Goal: Information Seeking & Learning: Learn about a topic

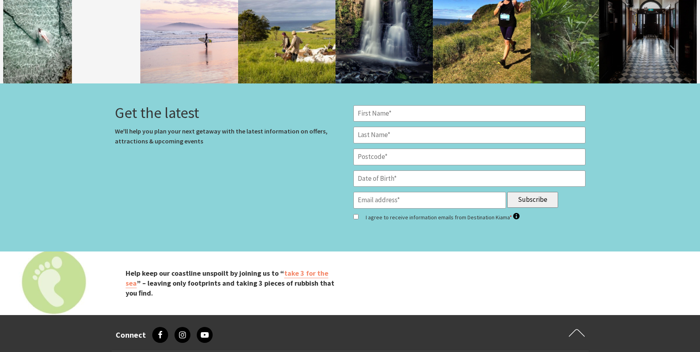
scroll to position [3291, 0]
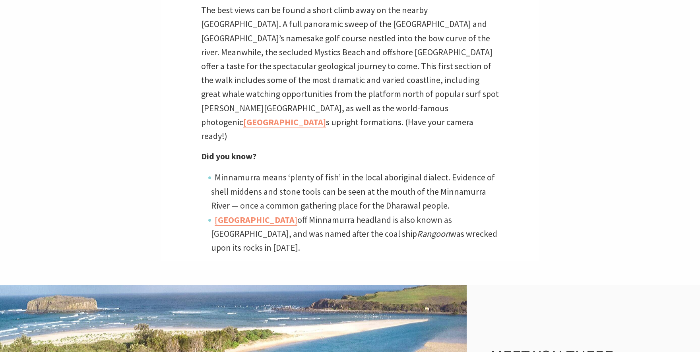
scroll to position [436, 0]
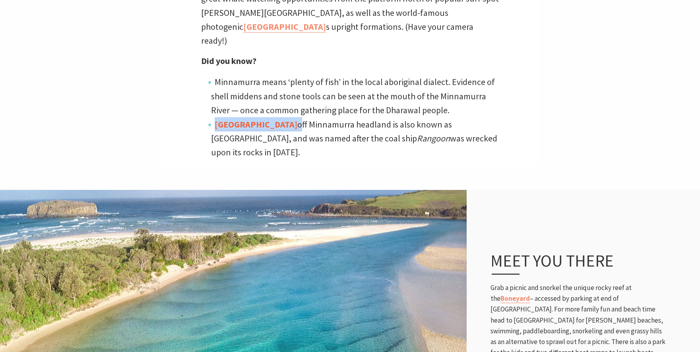
drag, startPoint x: 276, startPoint y: 94, endPoint x: 215, endPoint y: 95, distance: 60.9
click at [215, 117] on li "Rangoon Island off Minnamurra headland is also known as Stack Island, and was n…" at bounding box center [355, 138] width 288 height 43
copy li "Rangoon Island"
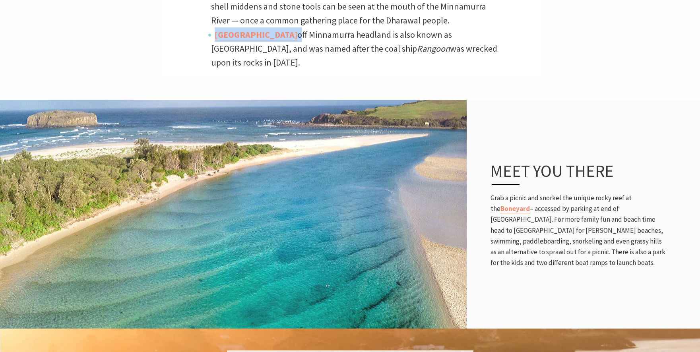
scroll to position [291, 0]
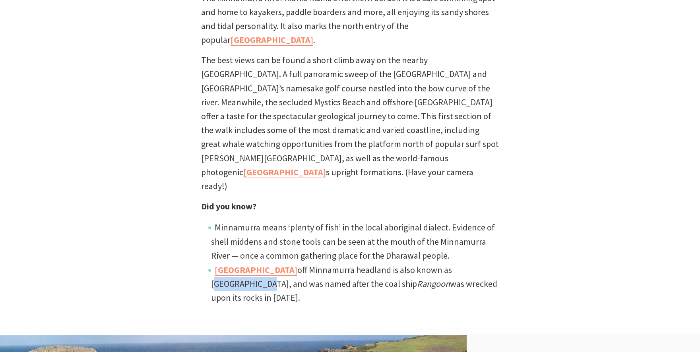
drag, startPoint x: 477, startPoint y: 239, endPoint x: 433, endPoint y: 242, distance: 43.9
click at [433, 263] on li "Rangoon Island off Minnamurra headland is also known as Stack Island, and was n…" at bounding box center [355, 284] width 288 height 43
copy li "Stack Island,"
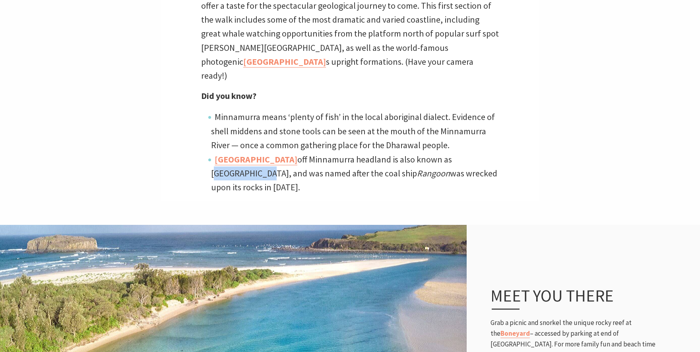
scroll to position [558, 0]
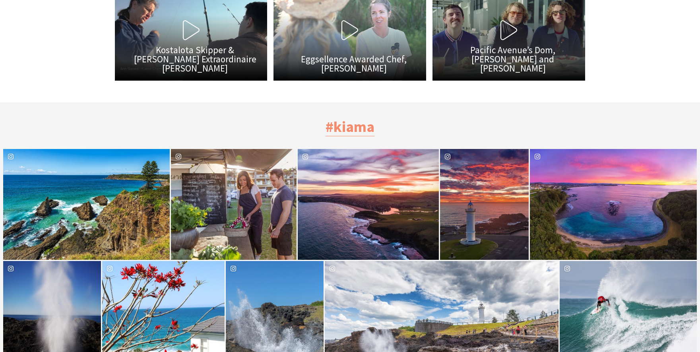
scroll to position [2422, 0]
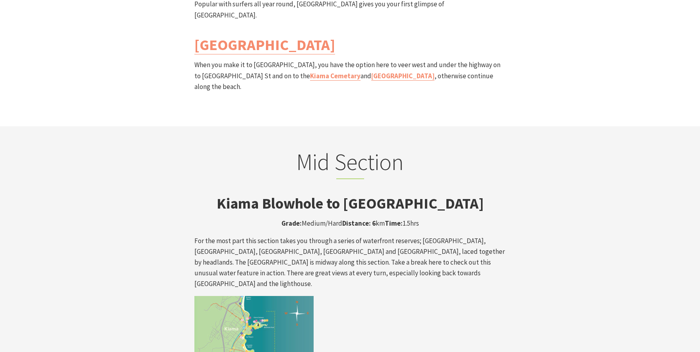
scroll to position [1323, 0]
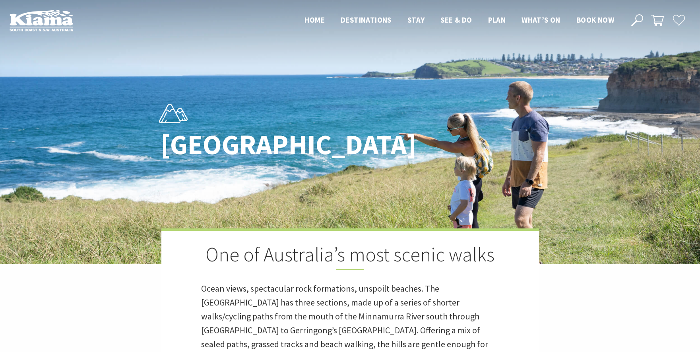
scroll to position [387, 0]
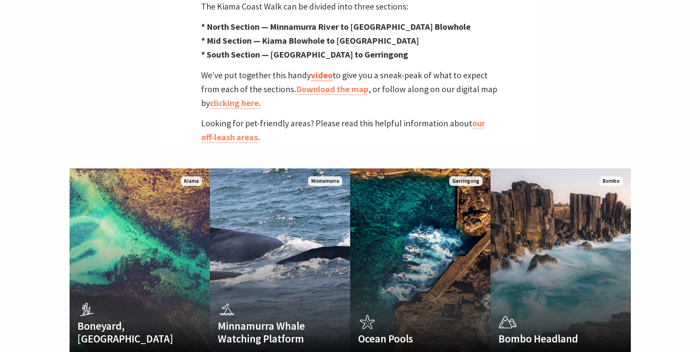
click at [324, 70] on link "video" at bounding box center [322, 76] width 22 height 12
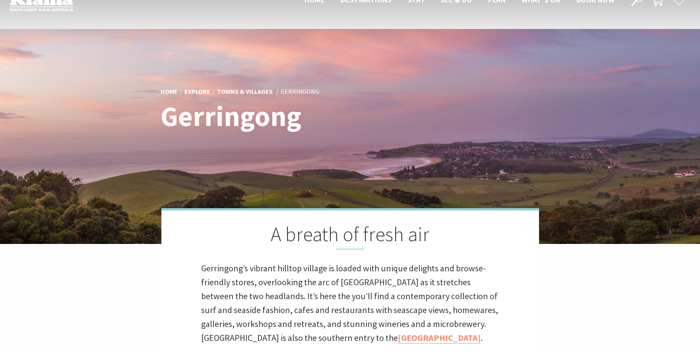
scroll to position [99, 0]
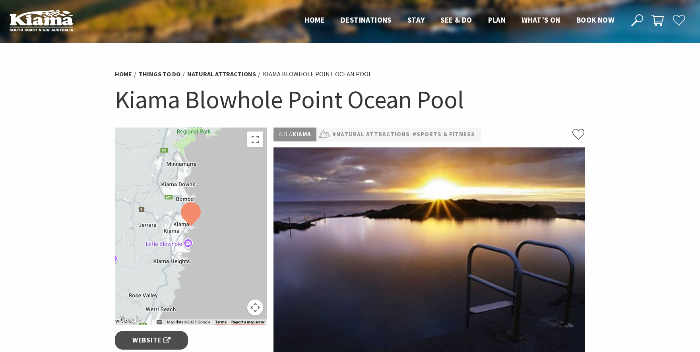
scroll to position [98, 0]
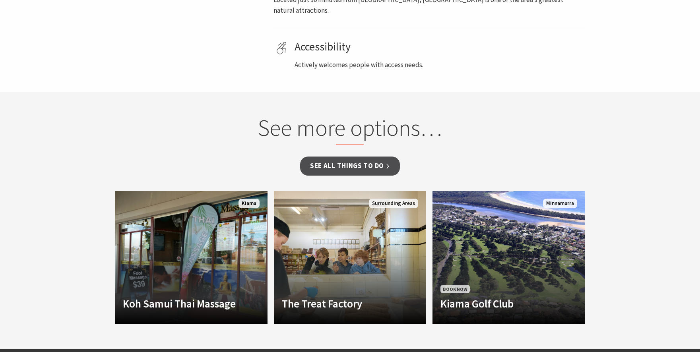
scroll to position [583, 0]
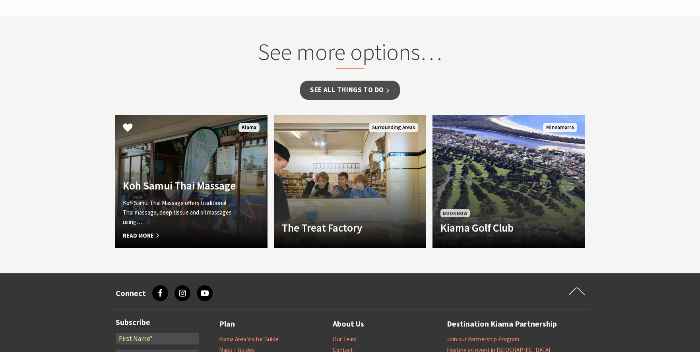
click at [230, 124] on link "Another Image Used Koh Samui Thai Massage Koh Samui Thai Massage offers traditi…" at bounding box center [191, 182] width 153 height 134
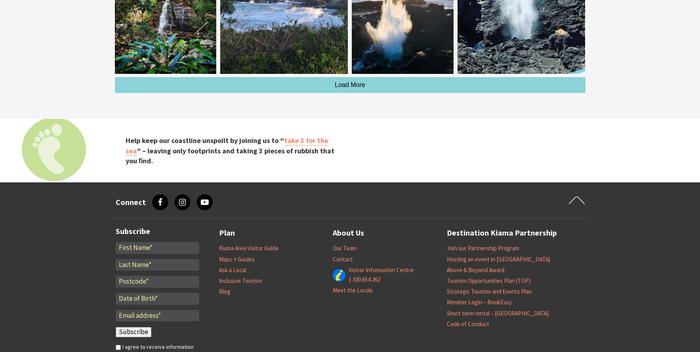
scroll to position [2200, 0]
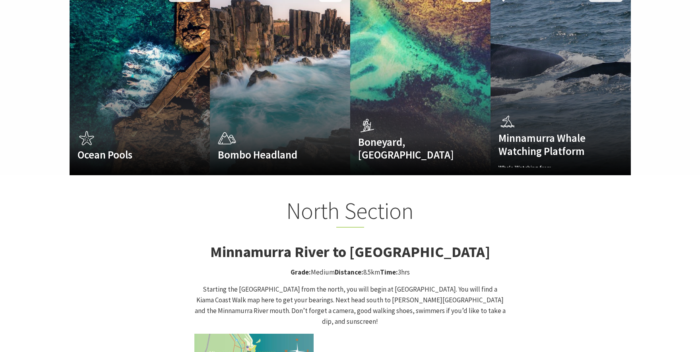
scroll to position [809, 0]
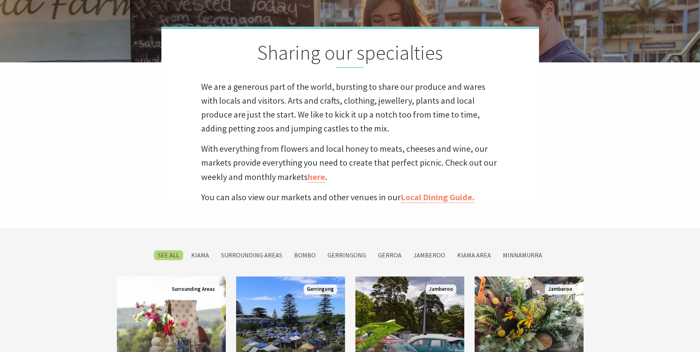
scroll to position [433, 0]
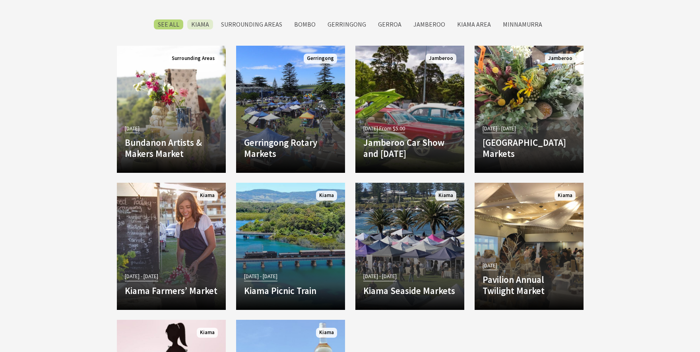
click at [210, 25] on label "Kiama" at bounding box center [200, 24] width 26 height 10
click at [0, 0] on input "Kiama" at bounding box center [0, 0] width 0 height 0
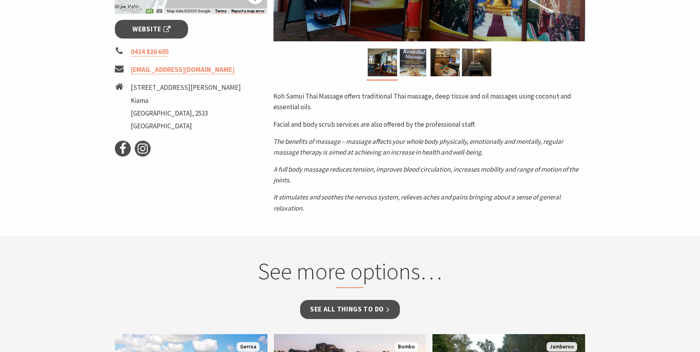
scroll to position [66, 0]
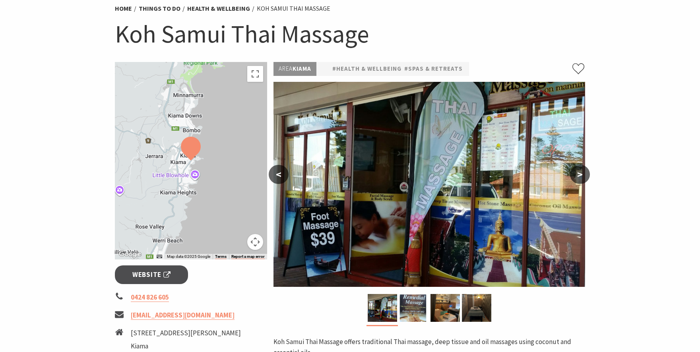
click at [582, 174] on button ">" at bounding box center [580, 174] width 20 height 19
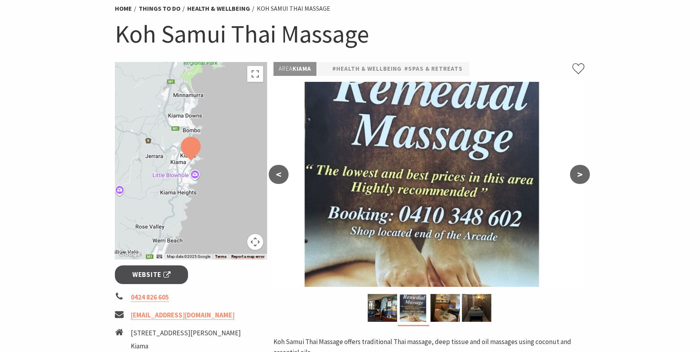
click at [582, 174] on button ">" at bounding box center [580, 174] width 20 height 19
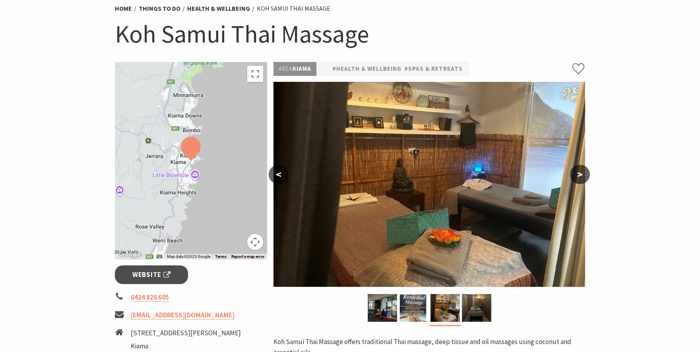
click at [582, 174] on button ">" at bounding box center [580, 174] width 20 height 19
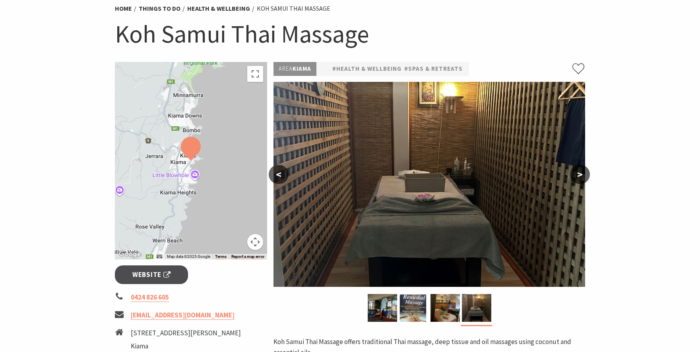
click at [582, 174] on button ">" at bounding box center [580, 174] width 20 height 19
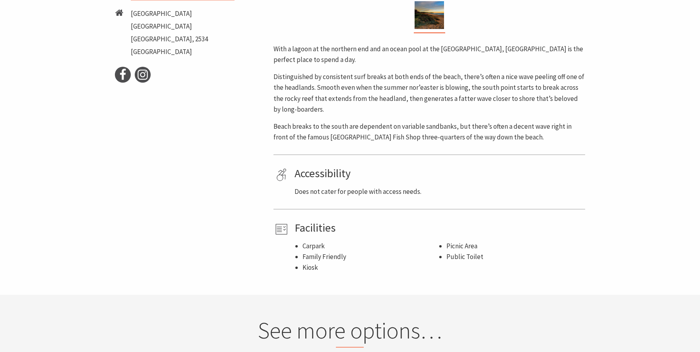
scroll to position [626, 0]
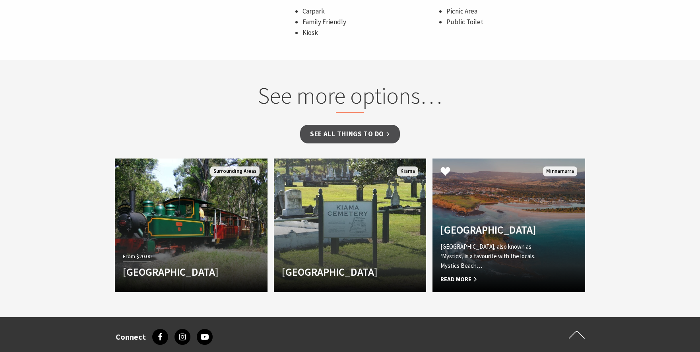
click at [502, 159] on link "Minnamurra Beach Minnamurra Beach, also known as ‘Mystics’, is a favourite with…" at bounding box center [509, 226] width 153 height 134
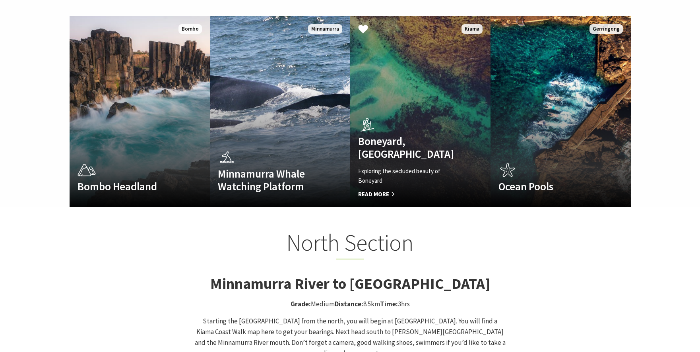
scroll to position [752, 0]
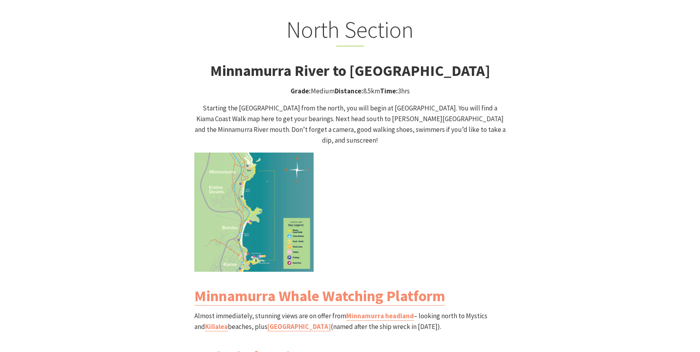
click at [251, 160] on img at bounding box center [254, 212] width 119 height 119
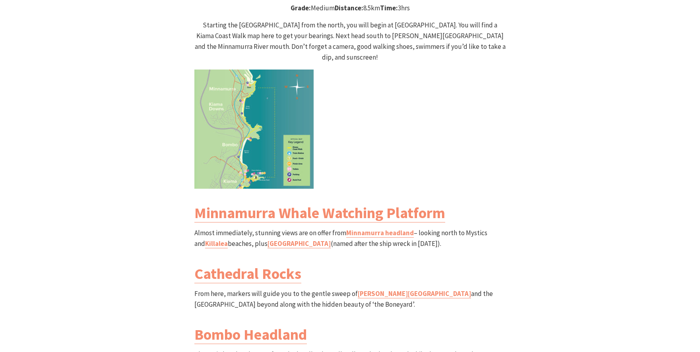
click at [271, 95] on img at bounding box center [254, 129] width 119 height 119
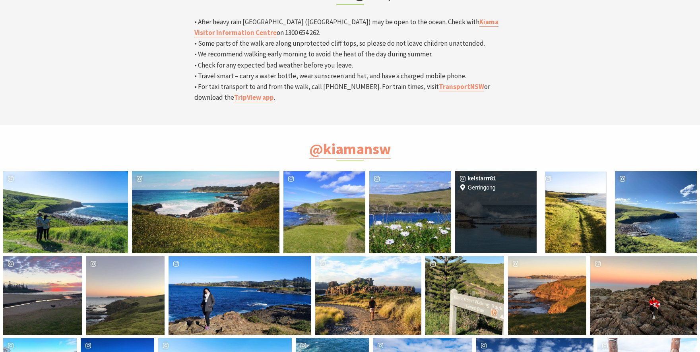
scroll to position [2990, 0]
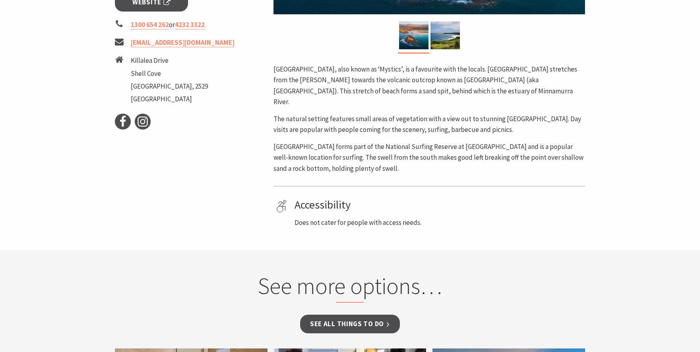
scroll to position [437, 0]
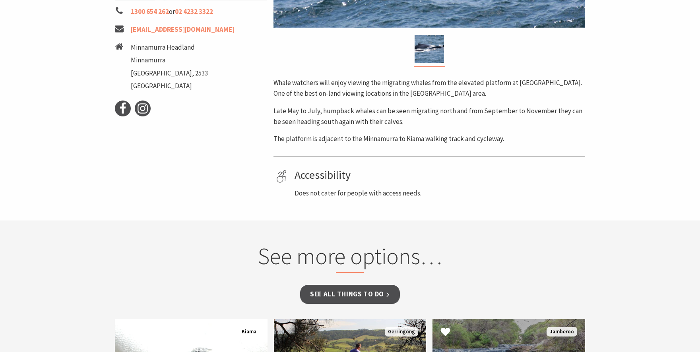
scroll to position [558, 0]
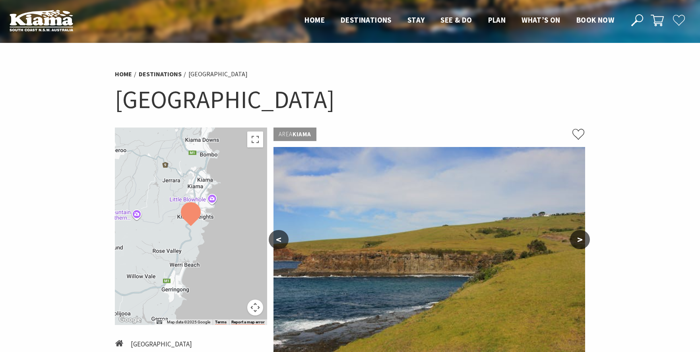
scroll to position [101, 0]
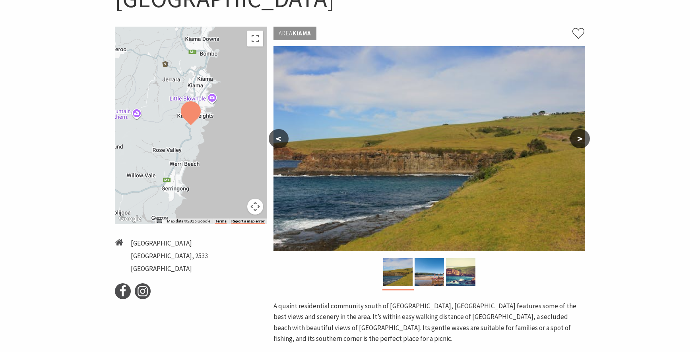
click at [581, 137] on button ">" at bounding box center [580, 138] width 20 height 19
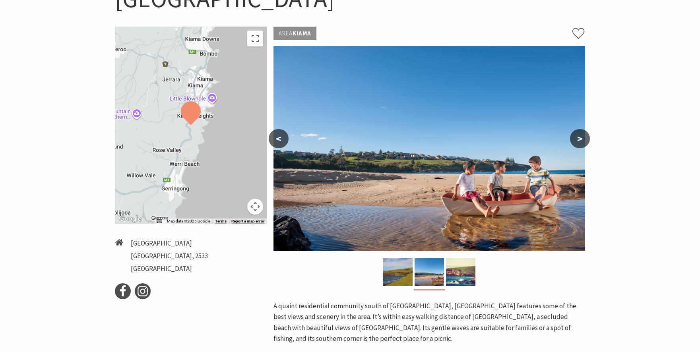
click at [581, 137] on button ">" at bounding box center [580, 138] width 20 height 19
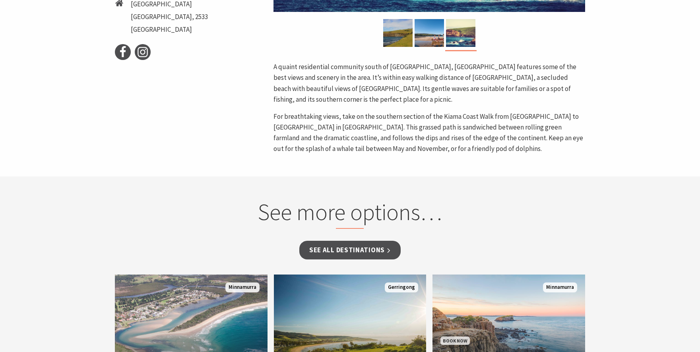
scroll to position [562, 0]
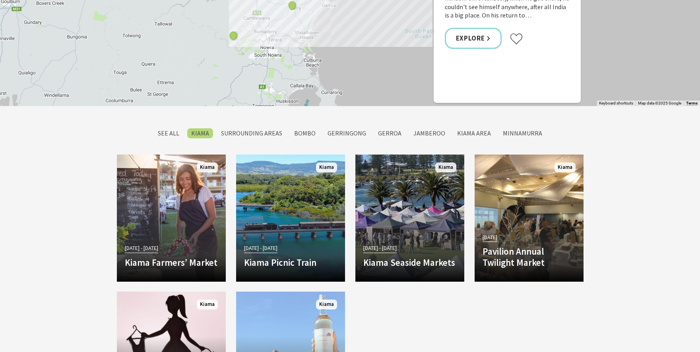
scroll to position [704, 0]
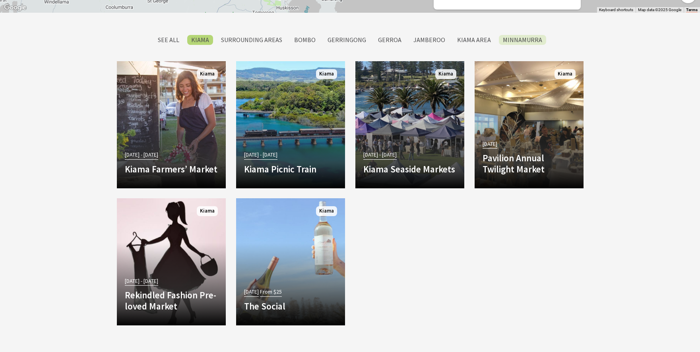
click at [507, 36] on label "Minnamurra" at bounding box center [522, 40] width 47 height 10
click at [0, 0] on input "Minnamurra" at bounding box center [0, 0] width 0 height 0
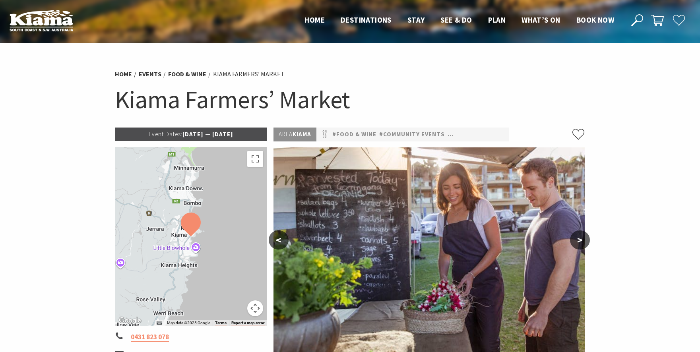
scroll to position [92, 0]
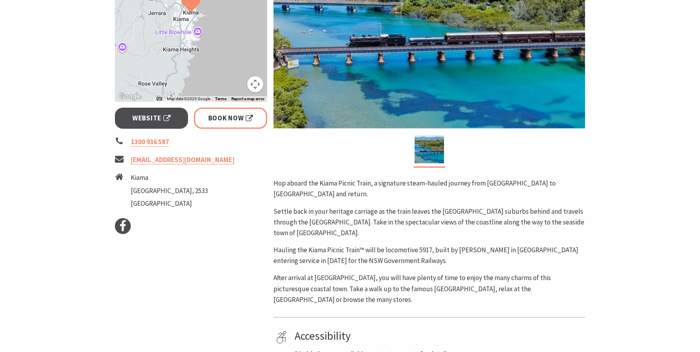
scroll to position [242, 0]
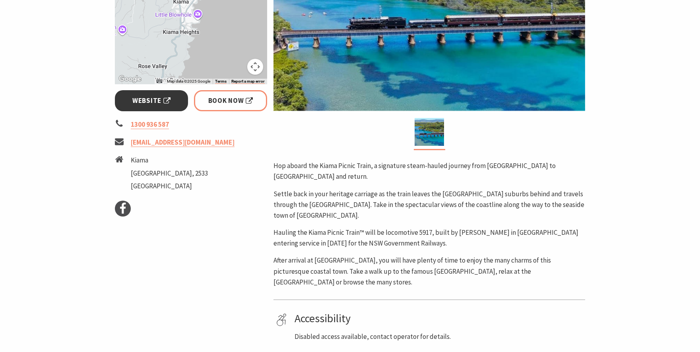
click at [162, 93] on link "Website" at bounding box center [152, 100] width 74 height 21
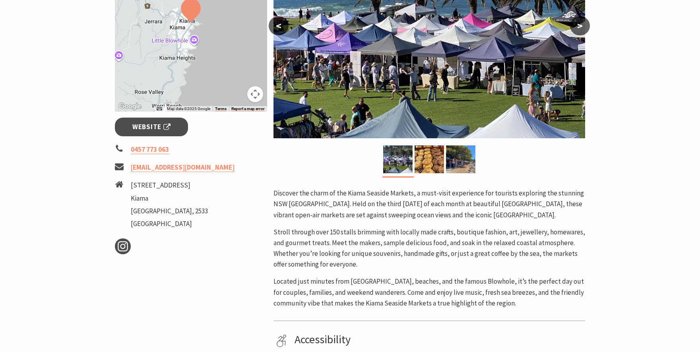
scroll to position [138, 0]
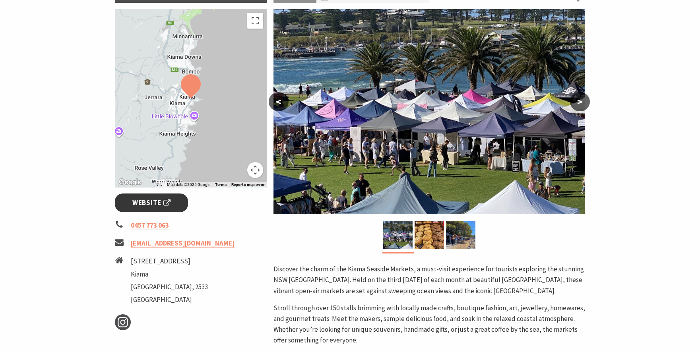
click at [138, 201] on span "Website" at bounding box center [151, 203] width 38 height 11
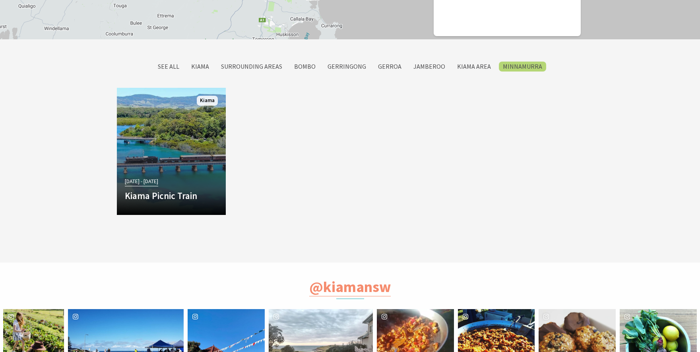
scroll to position [97, 710]
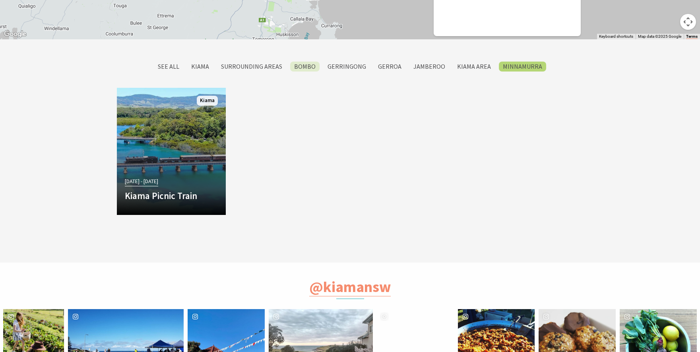
click at [311, 68] on label "Bombo" at bounding box center [304, 67] width 29 height 10
click at [0, 0] on input "Bombo" at bounding box center [0, 0] width 0 height 0
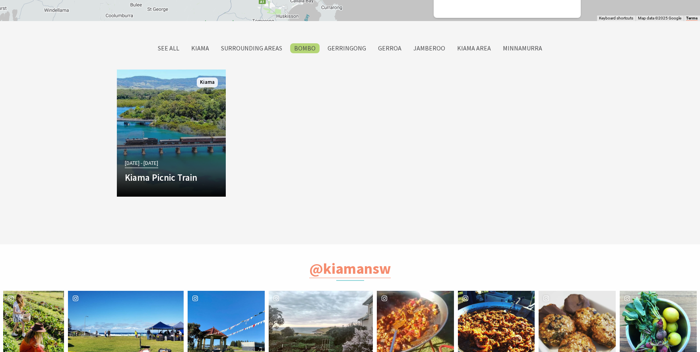
scroll to position [97, 710]
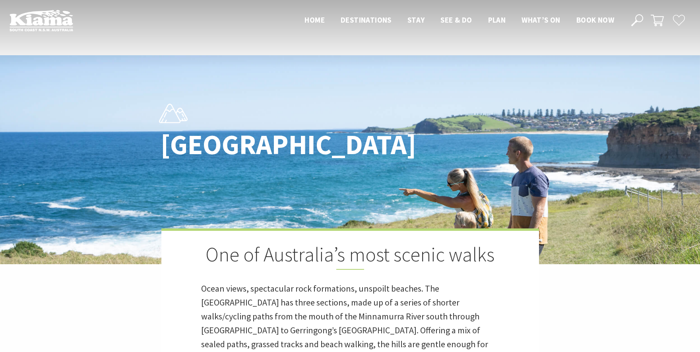
scroll to position [233, 0]
